Goal: Task Accomplishment & Management: Manage account settings

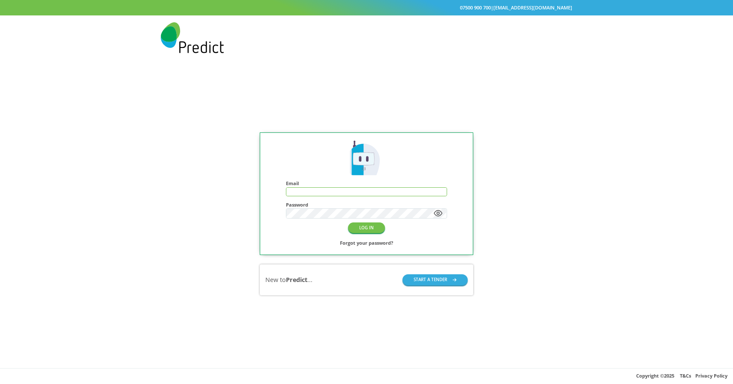
click at [361, 192] on input "text" at bounding box center [366, 192] width 160 height 8
type input "**********"
click at [365, 233] on button "LOG IN" at bounding box center [366, 227] width 37 height 11
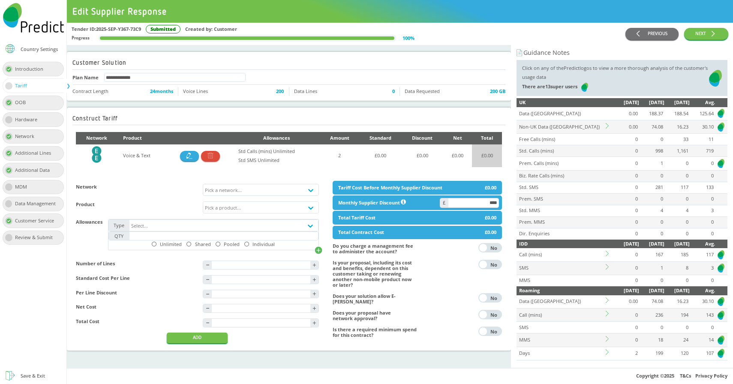
click at [606, 126] on icon at bounding box center [609, 126] width 6 height 6
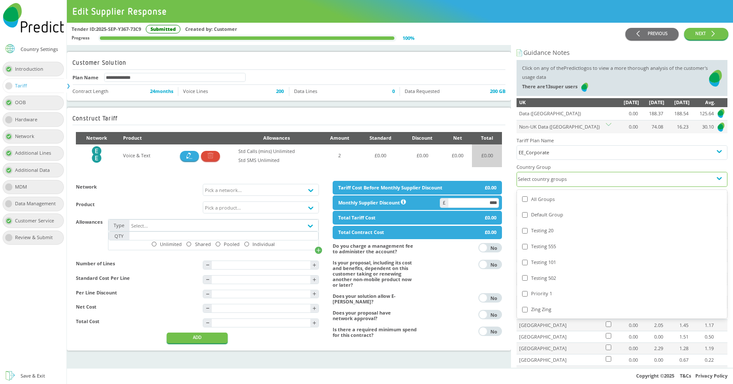
click at [563, 183] on div "Select country groups" at bounding box center [614, 179] width 195 height 14
click at [546, 202] on div "All Groups" at bounding box center [622, 199] width 200 height 9
click at [544, 201] on div "All Groups" at bounding box center [622, 199] width 200 height 9
click at [546, 200] on div "All Groups" at bounding box center [622, 199] width 200 height 9
click at [549, 216] on div "Default Group" at bounding box center [622, 214] width 200 height 9
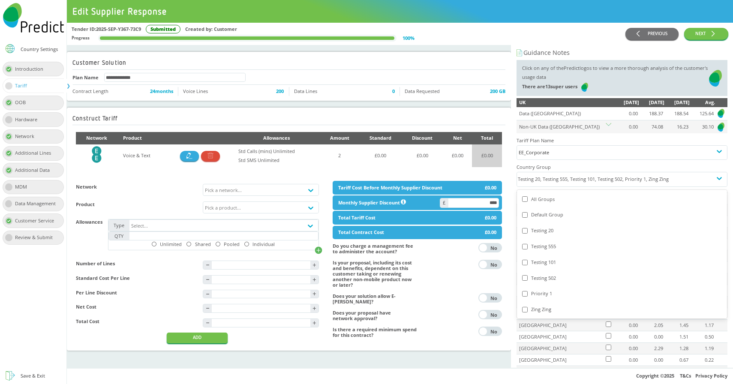
click at [514, 29] on div "Tender ID: 2025-SEP-Y367-73C9 Submitted Created by: Customer" at bounding box center [349, 29] width 554 height 9
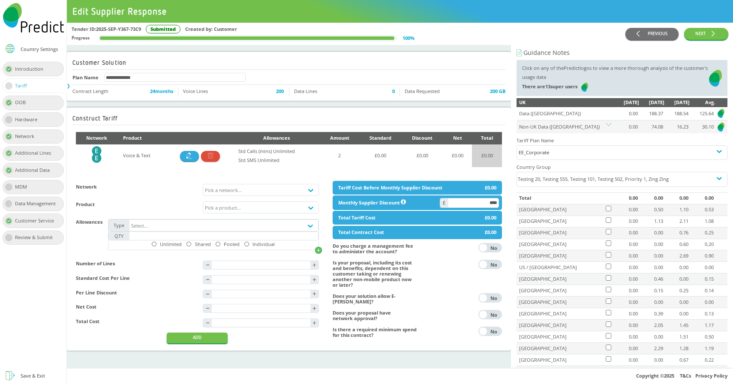
scroll to position [66, 0]
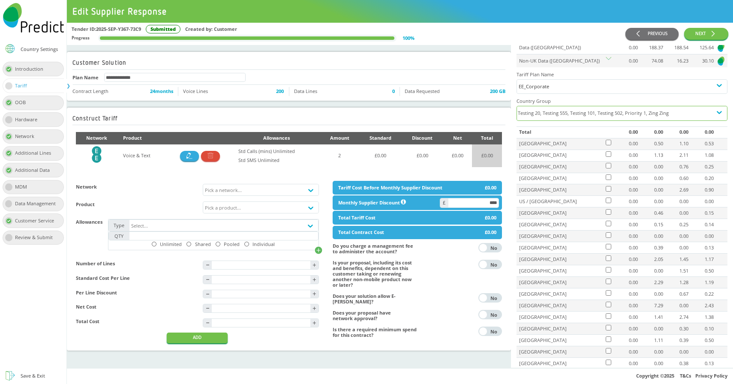
click at [590, 114] on div "Testing 20, Testing 555, Testing 101, Testing 502, Priority 1, Zing Zing" at bounding box center [614, 113] width 195 height 14
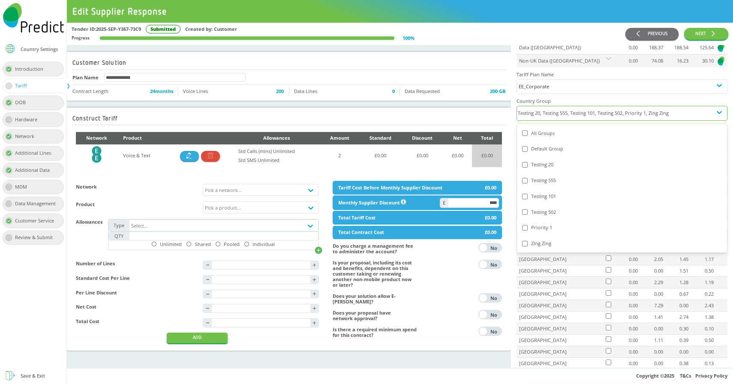
click at [546, 132] on div "All Groups" at bounding box center [622, 133] width 200 height 9
click at [542, 149] on div "Default Group" at bounding box center [622, 148] width 200 height 9
click at [506, 38] on div "Tender ID: 2025-SEP-Y367-73C9 Submitted Created by: Customer Progress 100 %" at bounding box center [349, 34] width 554 height 18
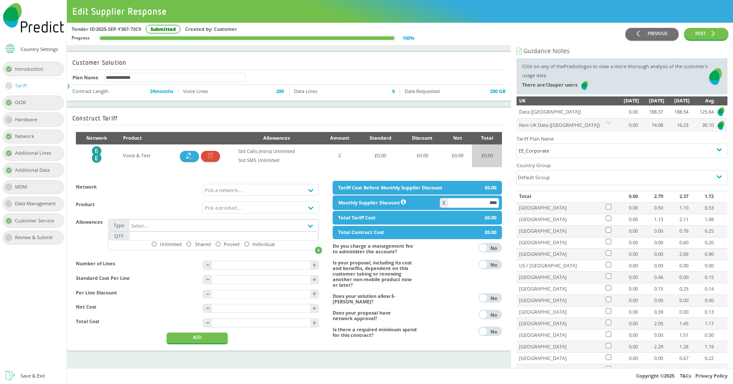
scroll to position [0, 0]
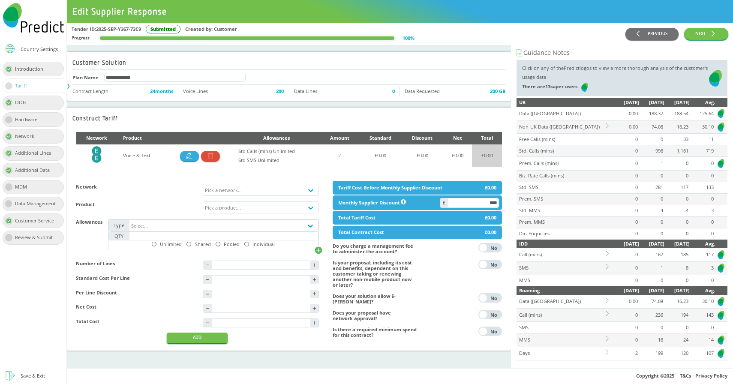
click at [37, 48] on div "Country Settings" at bounding box center [39, 49] width 37 height 5
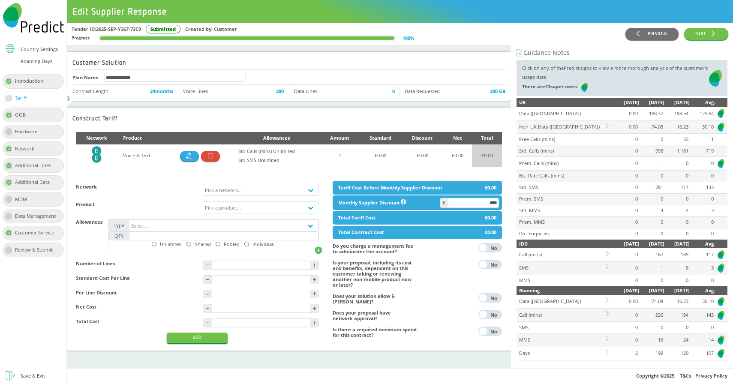
click at [29, 64] on div "Roaming Days" at bounding box center [37, 61] width 32 height 9
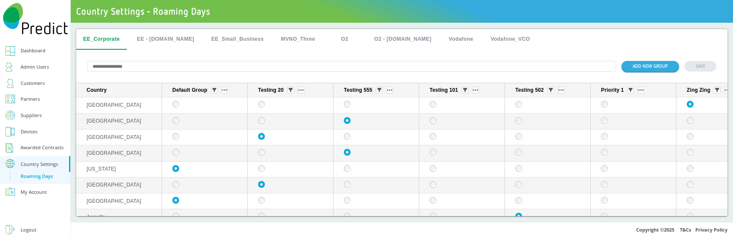
drag, startPoint x: 214, startPoint y: 92, endPoint x: 224, endPoint y: 228, distance: 135.8
click at [220, 64] on input "text" at bounding box center [351, 66] width 528 height 11
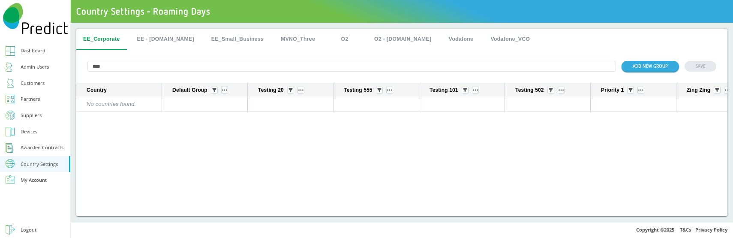
type input "*****"
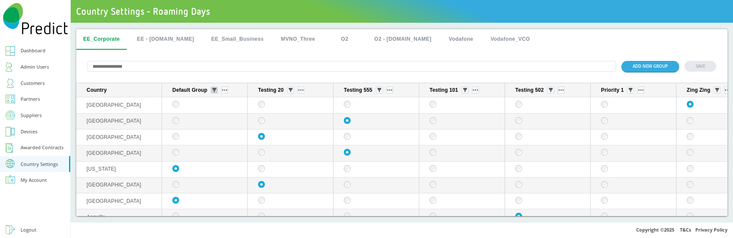
click at [216, 91] on button "sticky table" at bounding box center [214, 90] width 7 height 7
click at [207, 141] on div "Selected" at bounding box center [214, 136] width 38 height 12
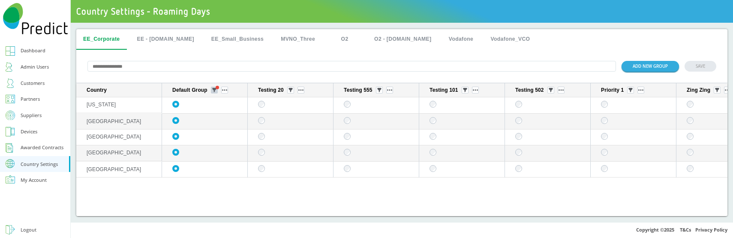
click at [216, 89] on span "sticky table" at bounding box center [217, 87] width 3 height 3
click at [215, 152] on div "Unselected" at bounding box center [214, 152] width 38 height 12
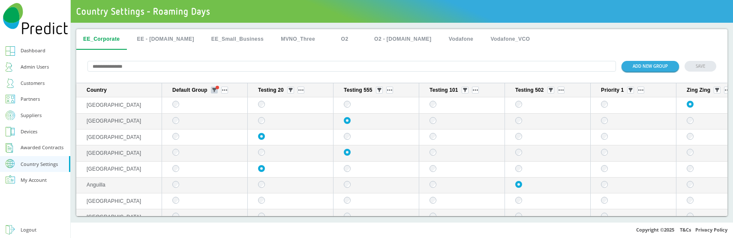
click at [216, 92] on button "sticky table" at bounding box center [214, 90] width 7 height 7
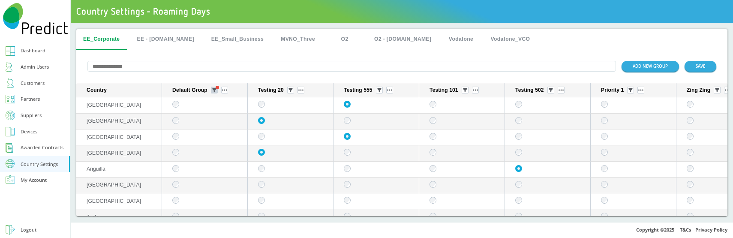
click at [211, 91] on button "sticky table" at bounding box center [214, 90] width 7 height 7
click at [206, 120] on div "All" at bounding box center [214, 120] width 38 height 12
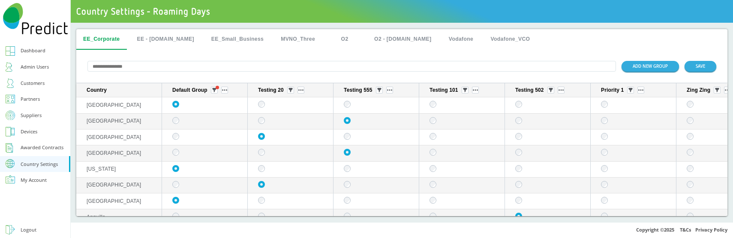
click at [308, 57] on div "ADD NEW GROUP SAVE" at bounding box center [401, 66] width 651 height 33
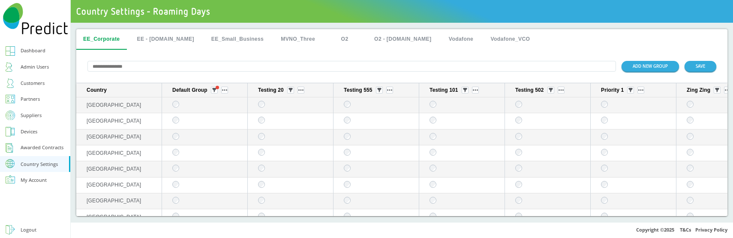
scroll to position [618, 0]
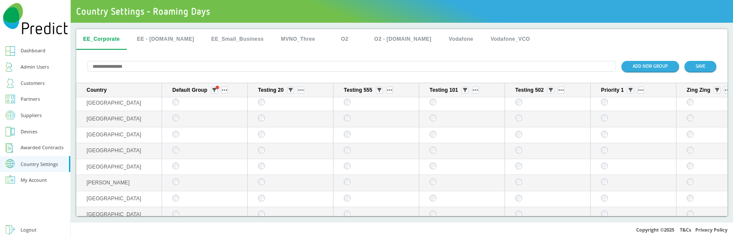
click at [144, 71] on input "text" at bounding box center [351, 66] width 528 height 11
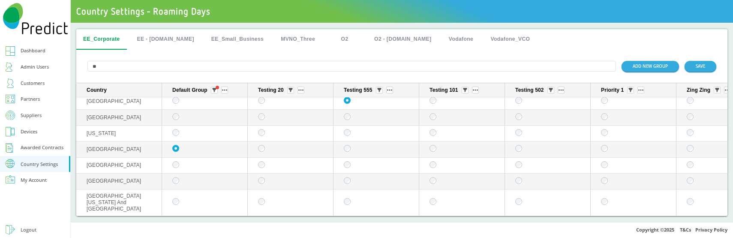
scroll to position [0, 0]
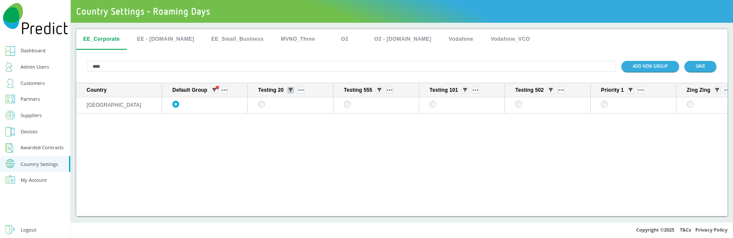
type input "****"
click at [291, 89] on img "sticky table" at bounding box center [290, 90] width 4 height 4
click at [288, 136] on div "Selected" at bounding box center [291, 136] width 38 height 12
